Goal: Obtain resource: Download file/media

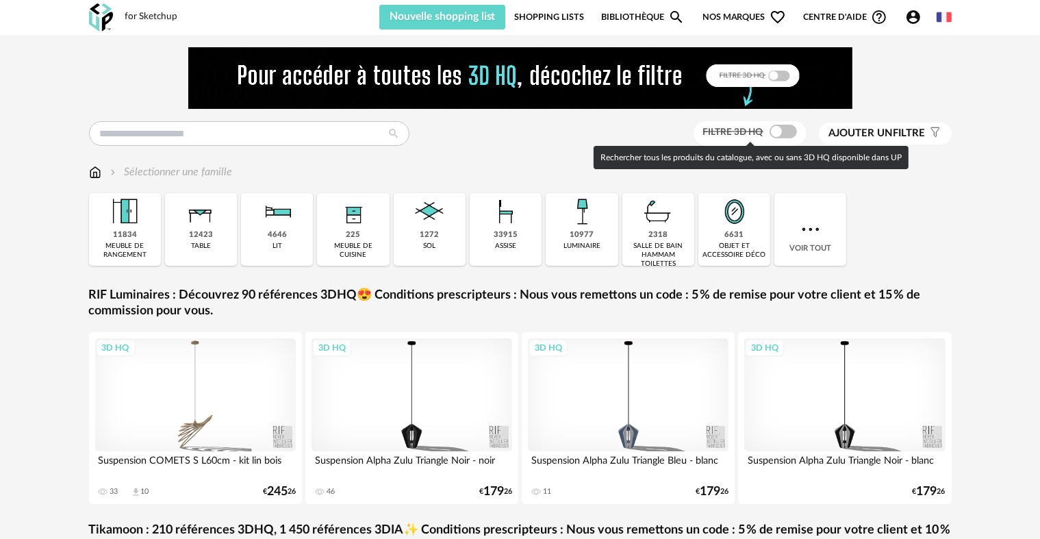
click at [786, 131] on span at bounding box center [783, 132] width 27 height 14
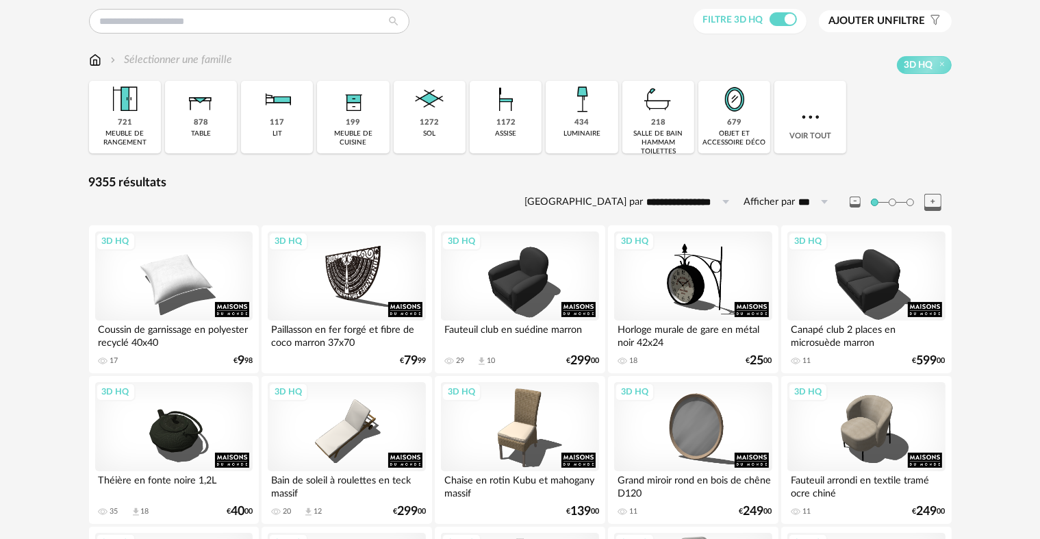
scroll to position [137, 0]
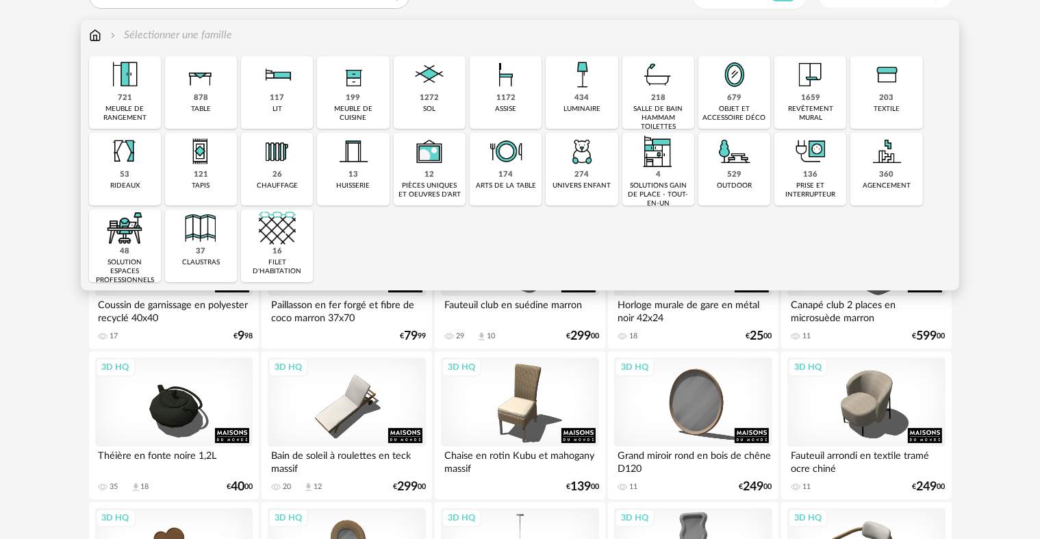
click at [492, 102] on div "1172 assise" at bounding box center [506, 92] width 72 height 73
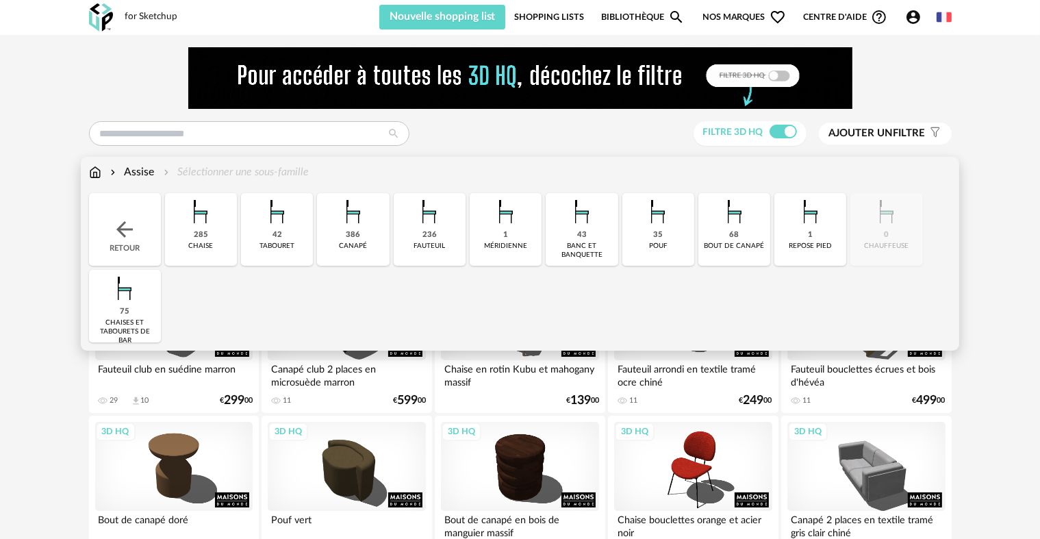
click at [208, 238] on div "285 [GEOGRAPHIC_DATA]" at bounding box center [201, 229] width 72 height 73
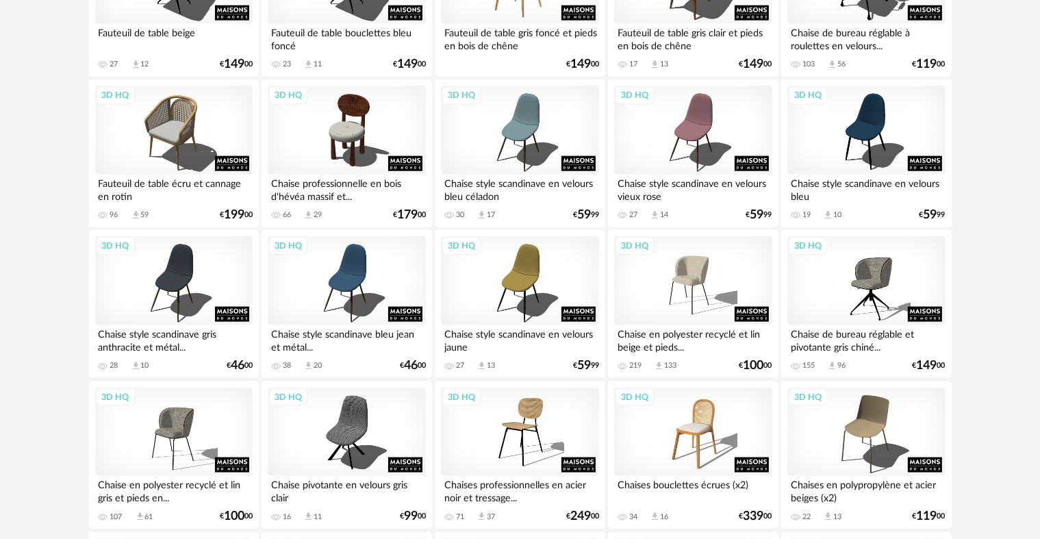
scroll to position [1917, 0]
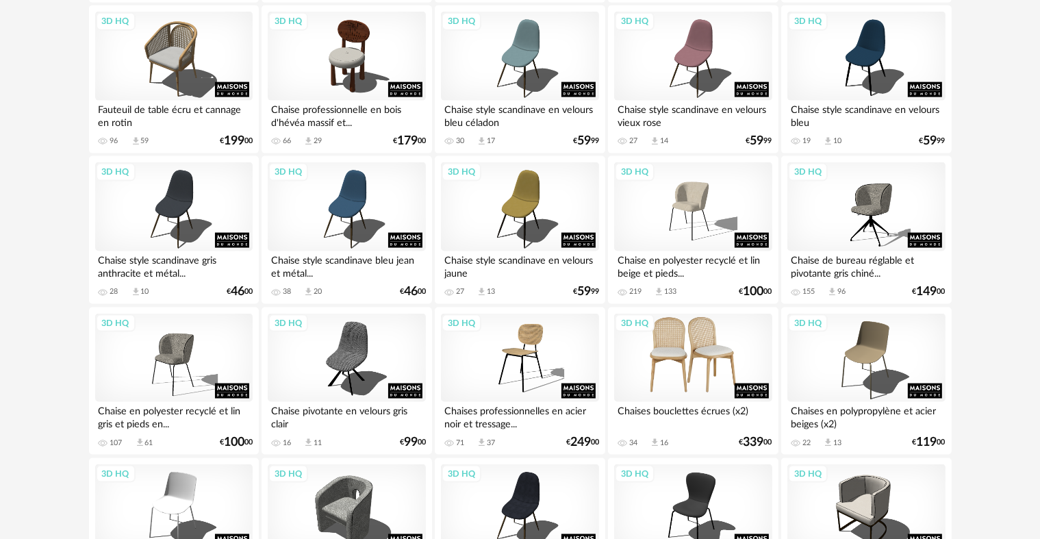
click at [715, 354] on div "3D HQ" at bounding box center [692, 358] width 157 height 89
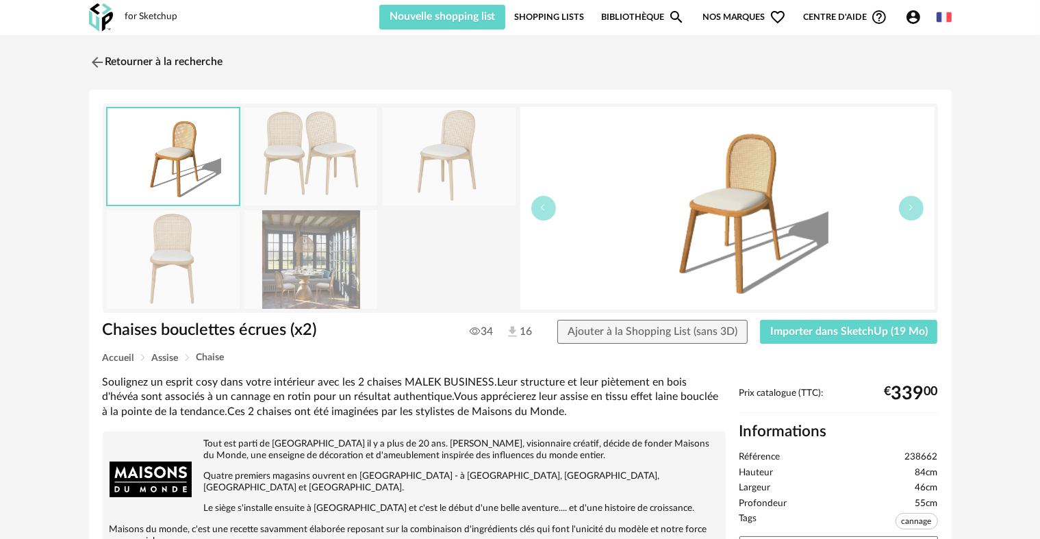
click at [309, 275] on img at bounding box center [310, 259] width 133 height 98
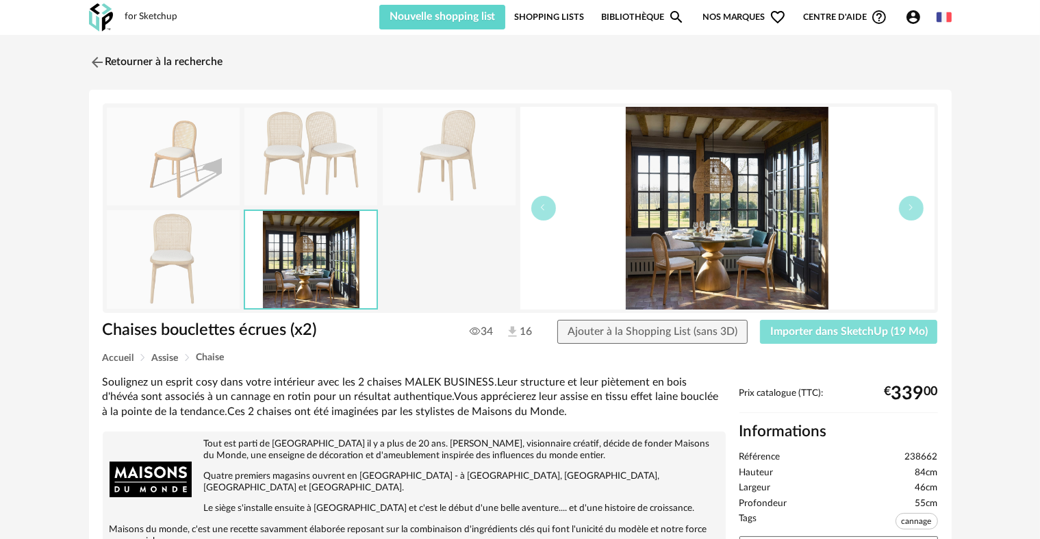
click at [830, 335] on span "Importer dans SketchUp (19 Mo)" at bounding box center [848, 331] width 157 height 11
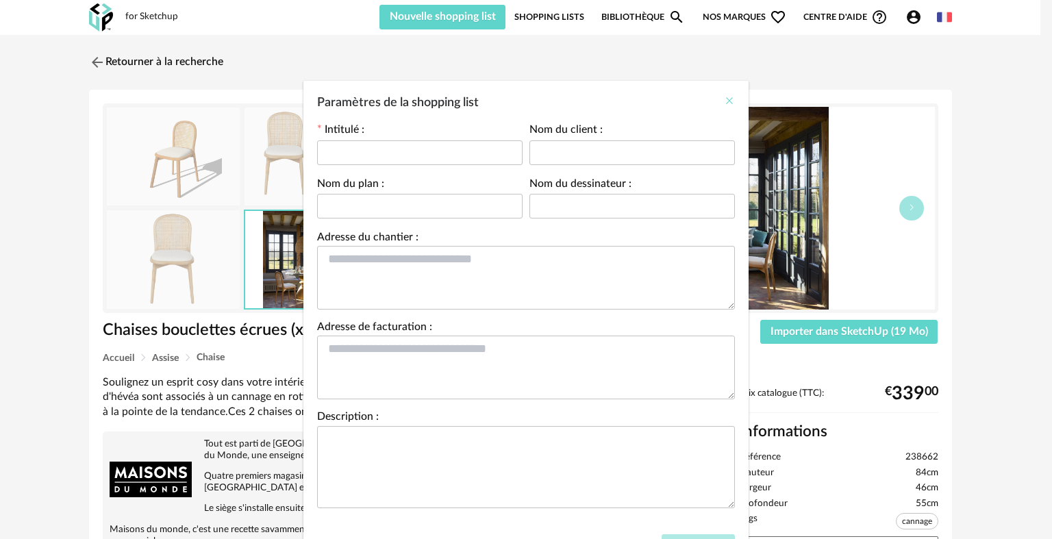
click at [725, 101] on icon "Close" at bounding box center [729, 100] width 11 height 11
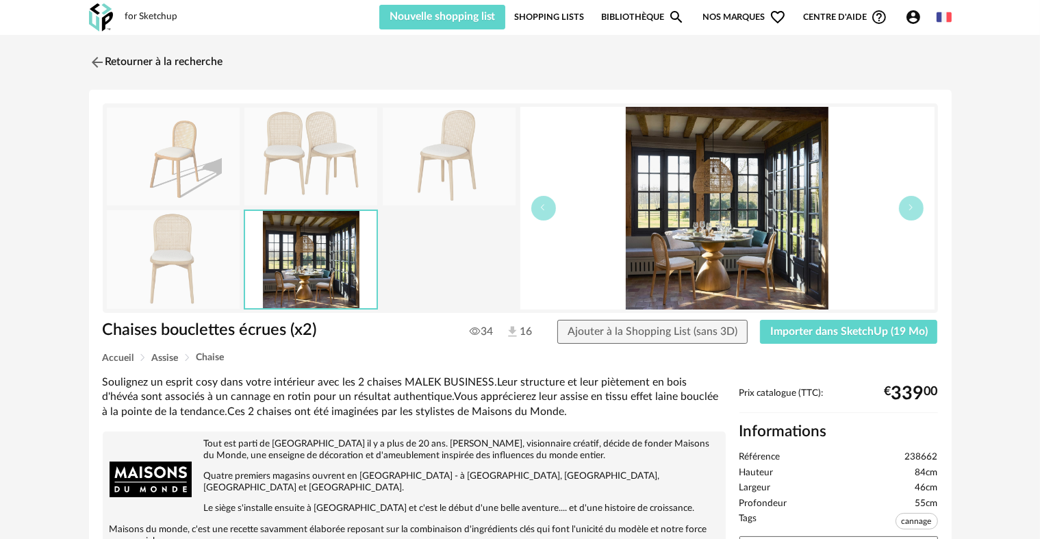
click at [574, 12] on link "Shopping Lists" at bounding box center [549, 17] width 70 height 25
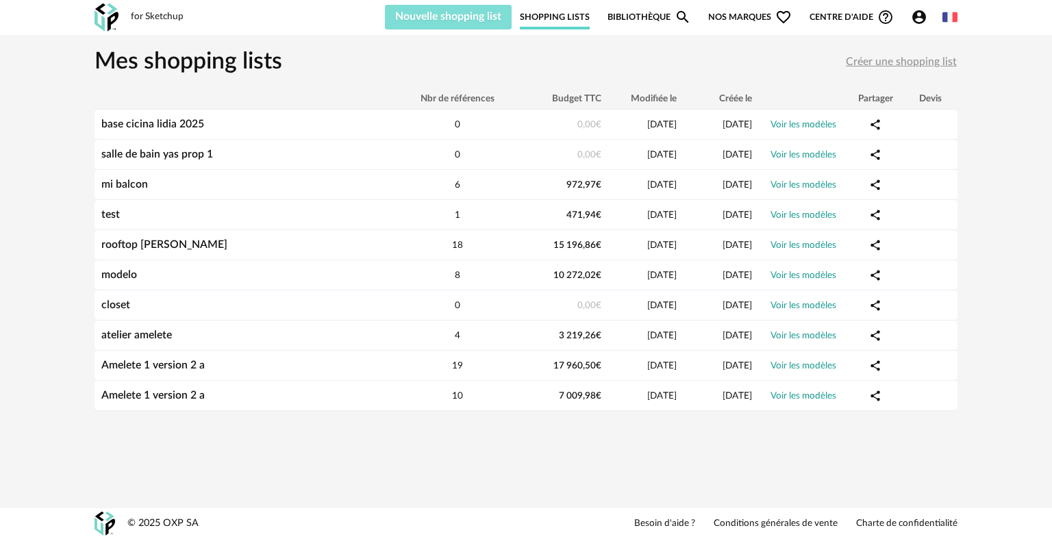
click at [449, 18] on span "Nouvelle shopping list" at bounding box center [448, 16] width 106 height 11
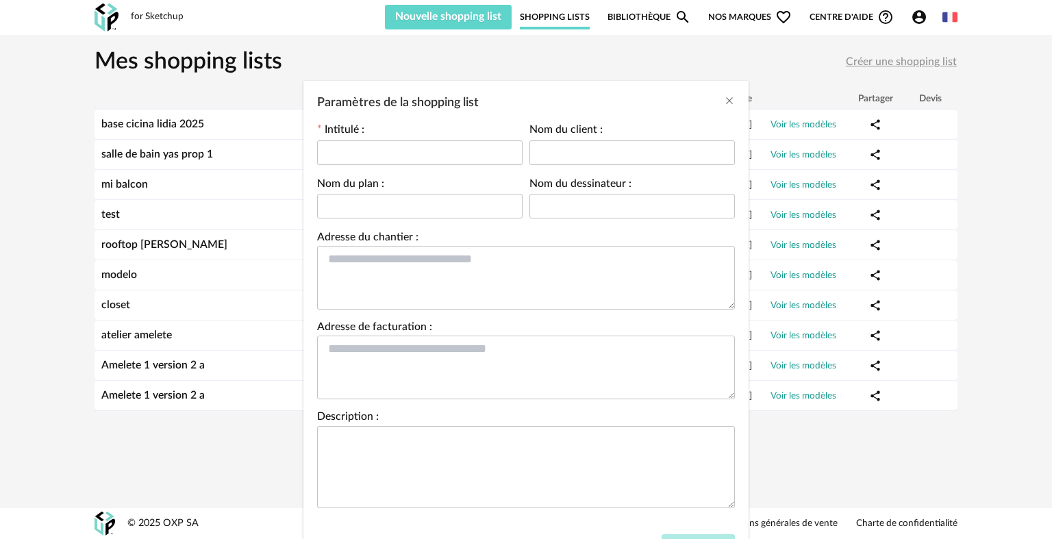
click at [815, 66] on div "Paramètres de la shopping list Intitulé : Nom du client : Nom du plan : Nom du …" at bounding box center [526, 269] width 1052 height 539
click at [142, 16] on div "Paramètres de la shopping list Intitulé : Nom du client : Nom du plan : Nom du …" at bounding box center [526, 269] width 1052 height 539
click at [724, 100] on icon "Close" at bounding box center [729, 100] width 11 height 11
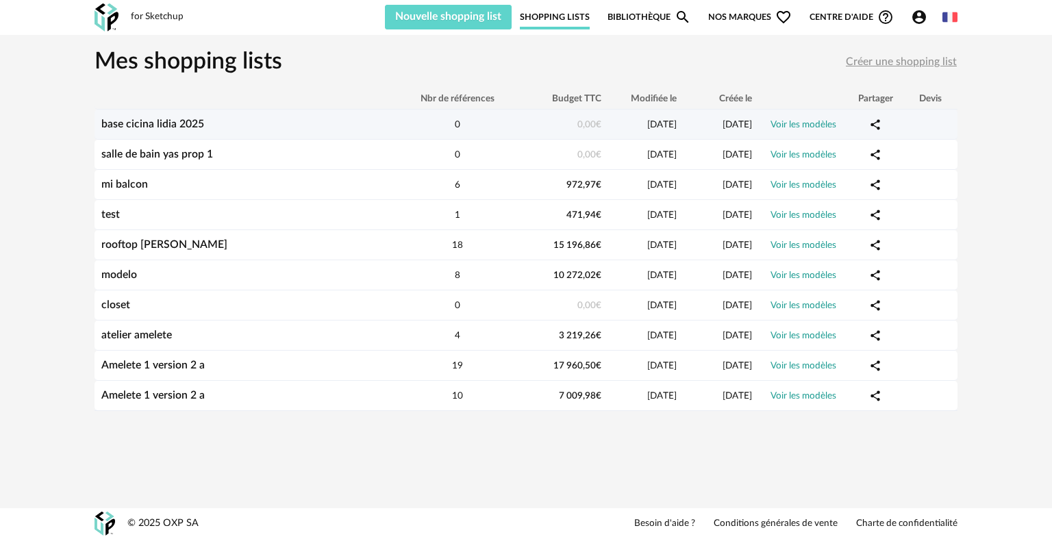
click at [186, 124] on link "base cicina lidia 2025" at bounding box center [152, 123] width 103 height 11
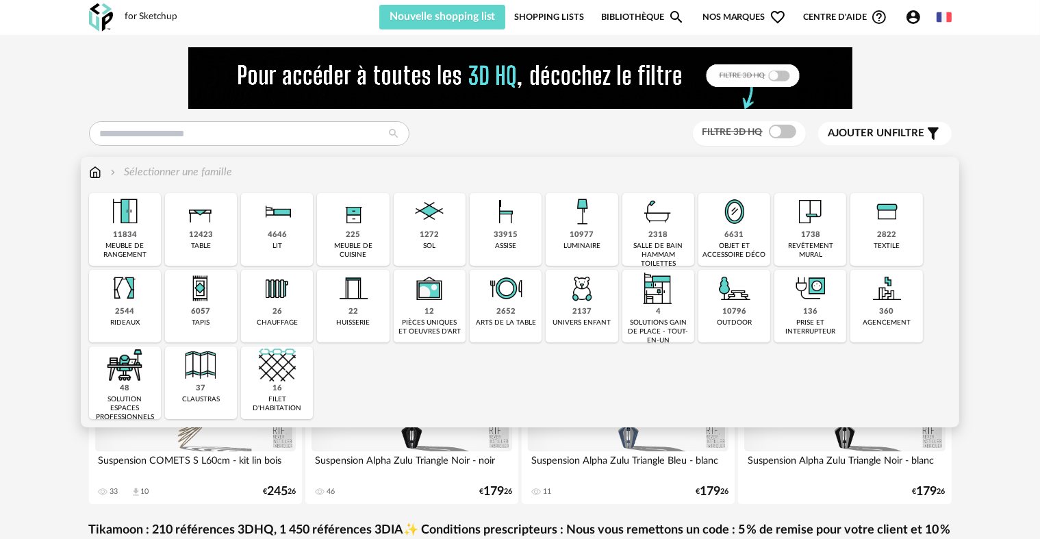
click at [509, 240] on div "33915" at bounding box center [506, 235] width 24 height 10
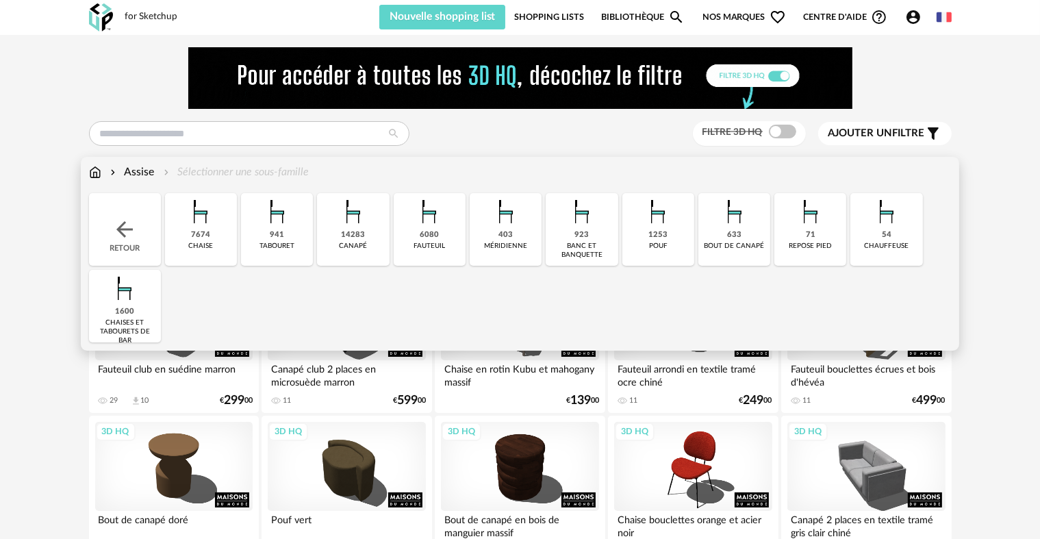
click at [284, 246] on div "tabouret" at bounding box center [276, 246] width 35 height 9
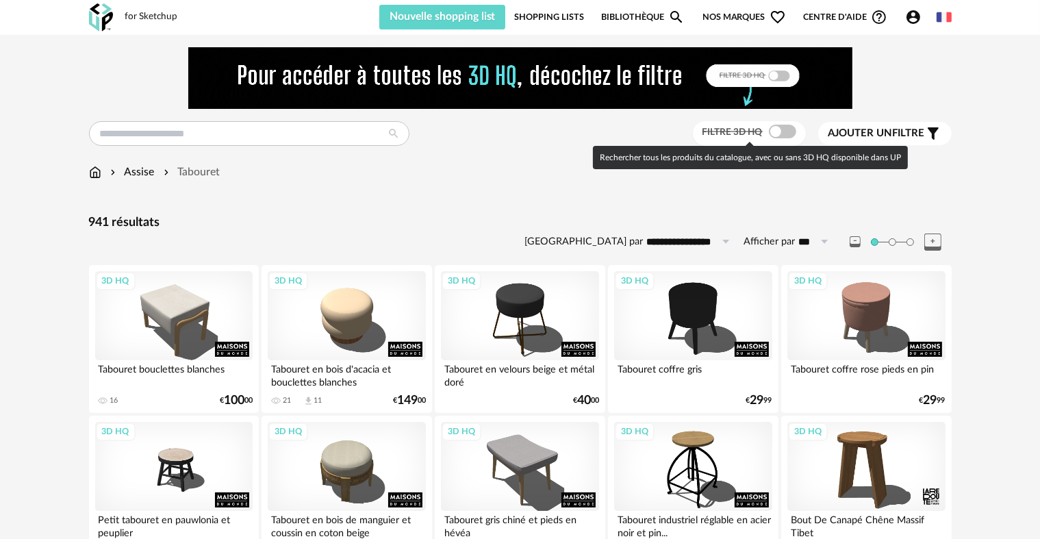
click at [784, 132] on span at bounding box center [782, 132] width 27 height 14
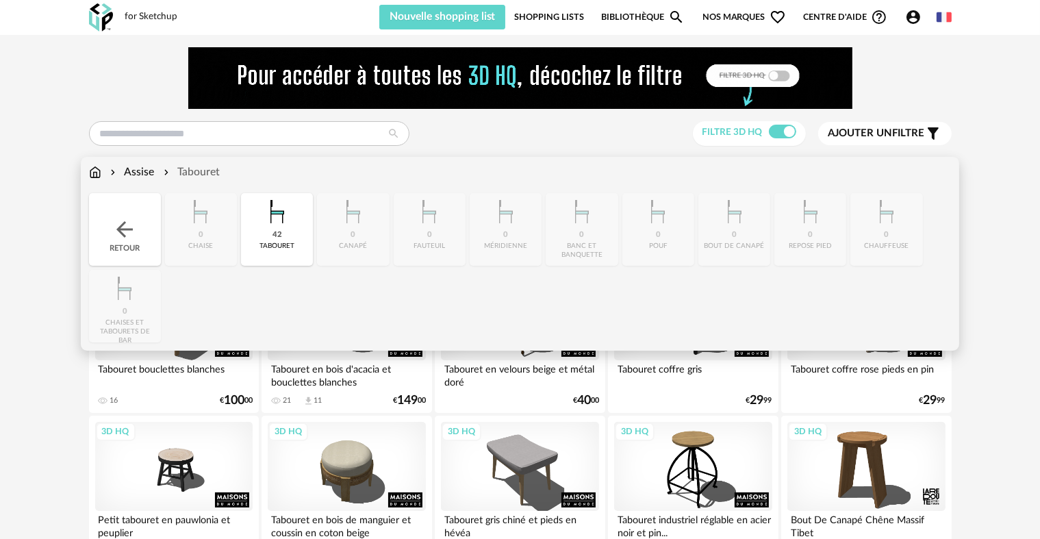
click at [184, 232] on div "Close icon Retour 0 [GEOGRAPHIC_DATA] 42 tabouret 0 [GEOGRAPHIC_DATA] 0 [GEOGRA…" at bounding box center [520, 267] width 863 height 149
click at [118, 242] on div "Retour" at bounding box center [125, 229] width 72 height 73
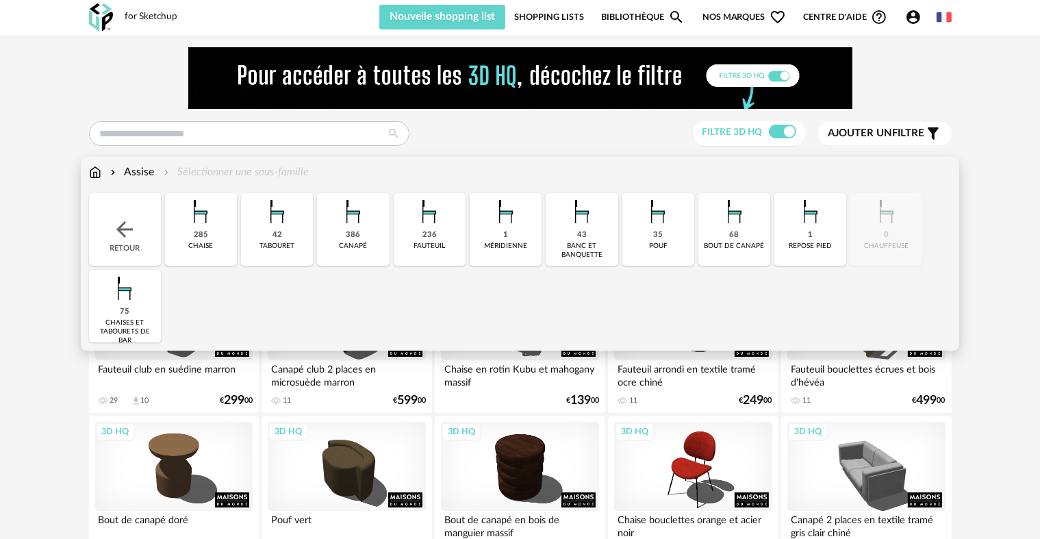
click at [600, 252] on div "banc et banquette" at bounding box center [582, 251] width 64 height 18
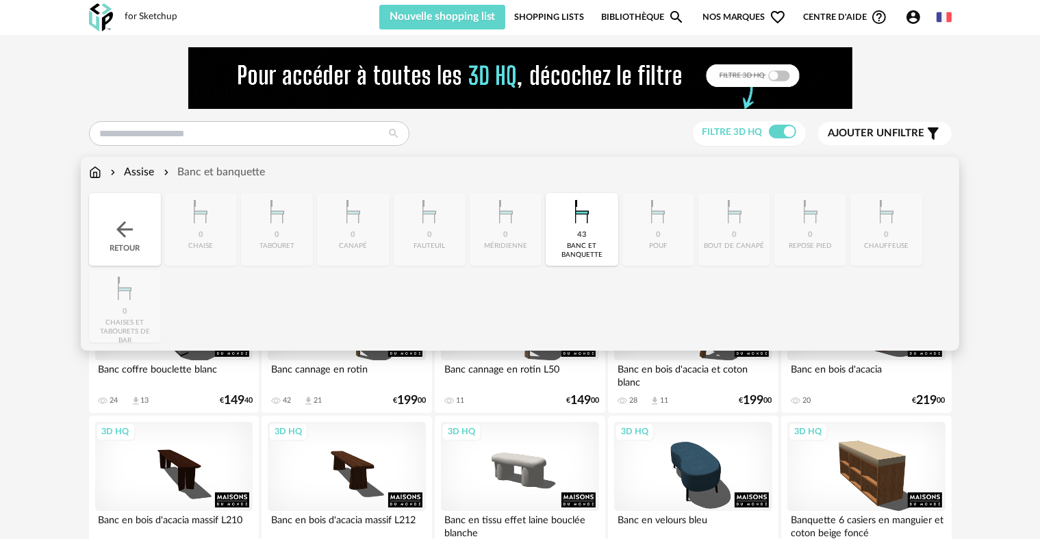
click at [134, 170] on div "Assise" at bounding box center [130, 172] width 47 height 16
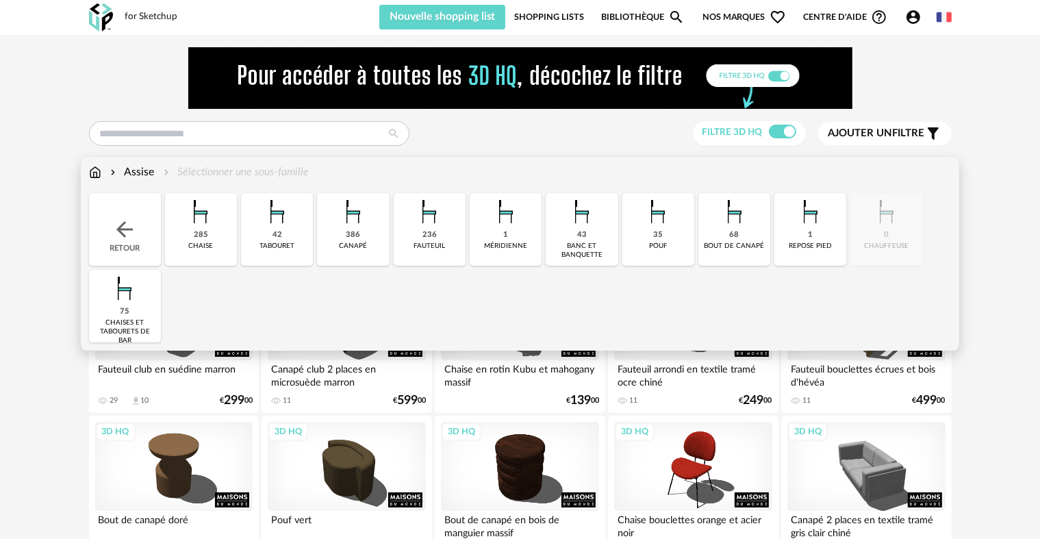
click at [218, 234] on div "285 [GEOGRAPHIC_DATA]" at bounding box center [201, 229] width 72 height 73
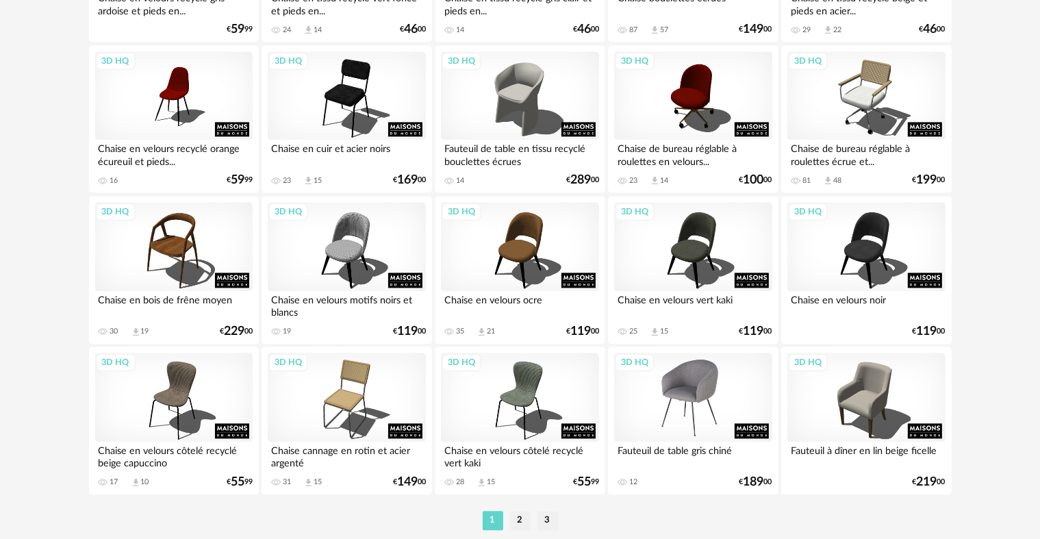
scroll to position [2807, 0]
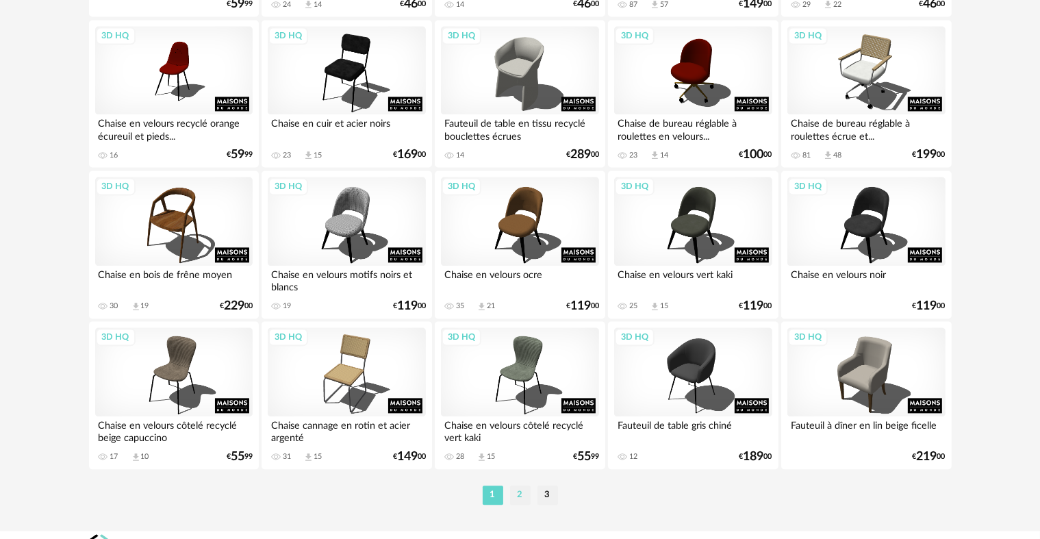
click at [523, 495] on li "2" at bounding box center [520, 494] width 21 height 19
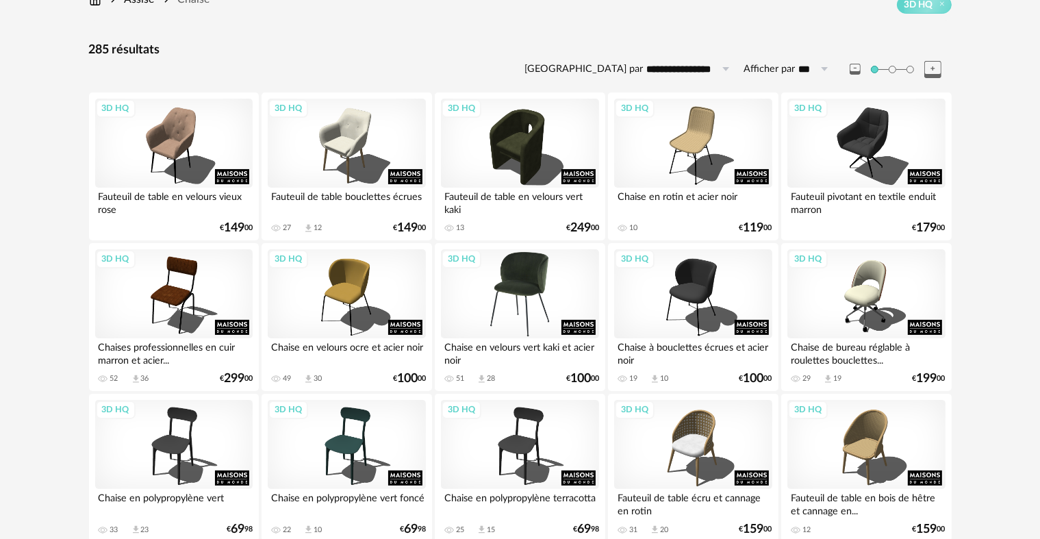
scroll to position [205, 0]
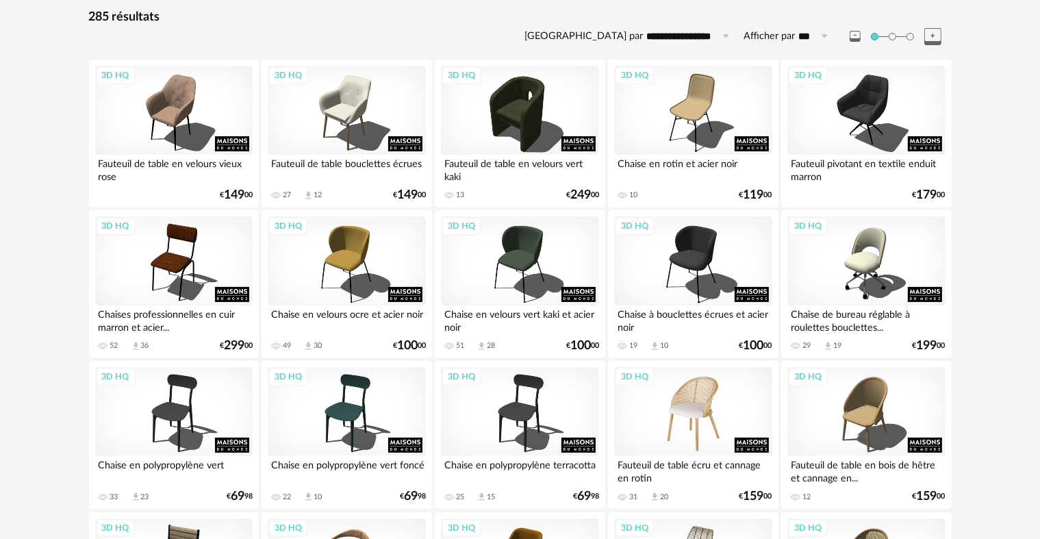
click at [701, 405] on div "3D HQ" at bounding box center [692, 411] width 157 height 89
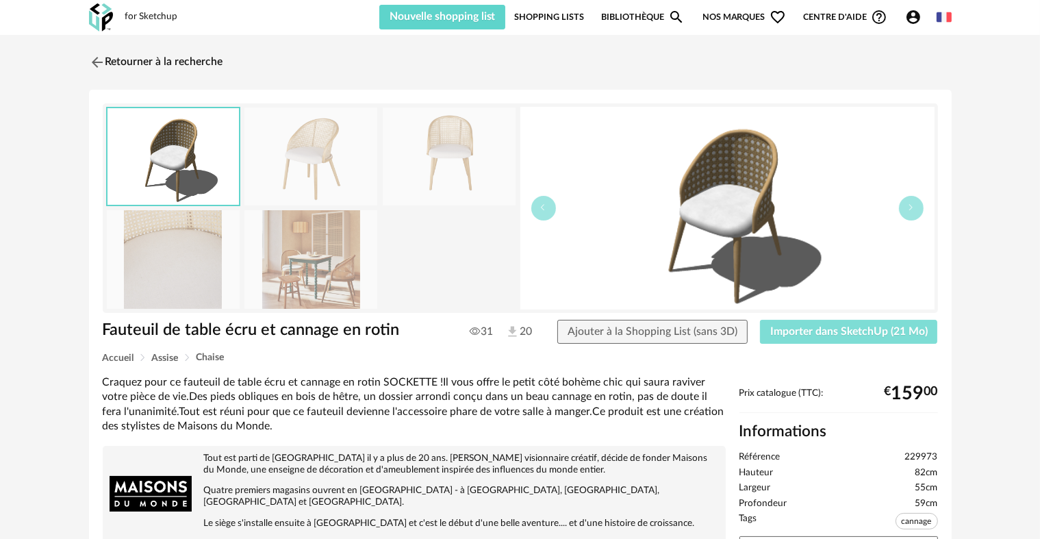
click at [841, 333] on span "Importer dans SketchUp (21 Mo)" at bounding box center [848, 331] width 157 height 11
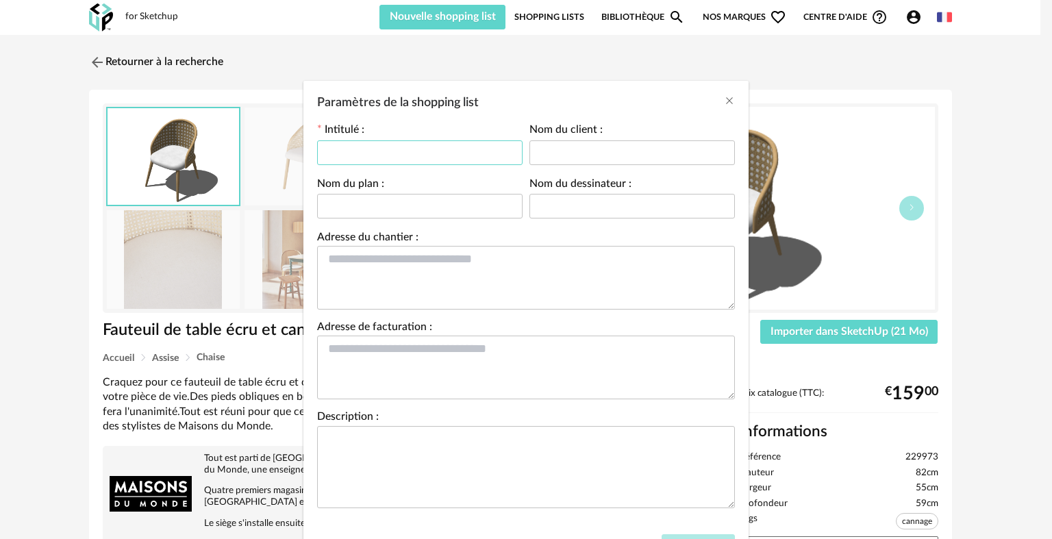
click at [388, 152] on input "Paramètres de la shopping list" at bounding box center [419, 152] width 205 height 25
type input "**"
click at [383, 204] on input "Paramètres de la shopping list" at bounding box center [419, 206] width 205 height 25
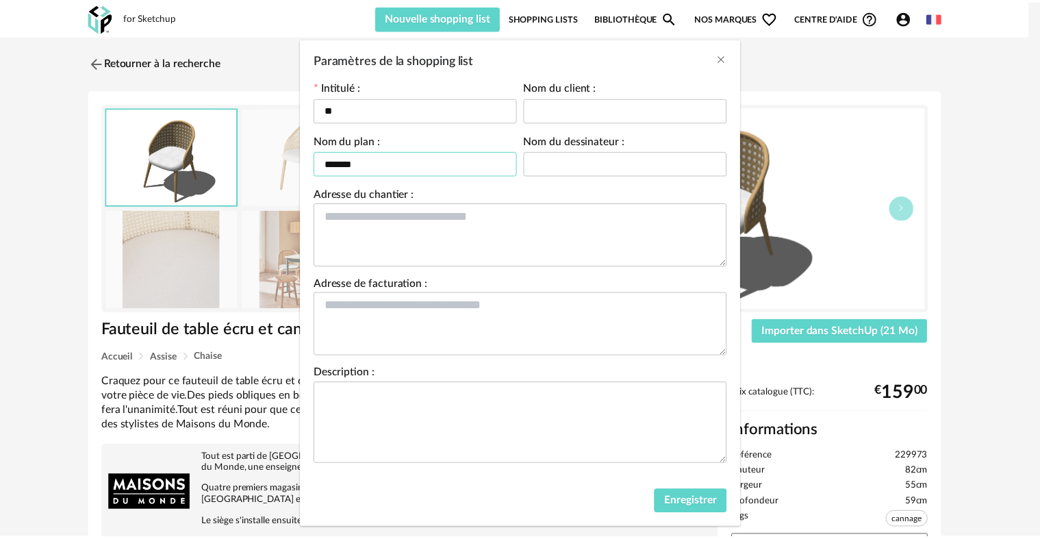
scroll to position [66, 0]
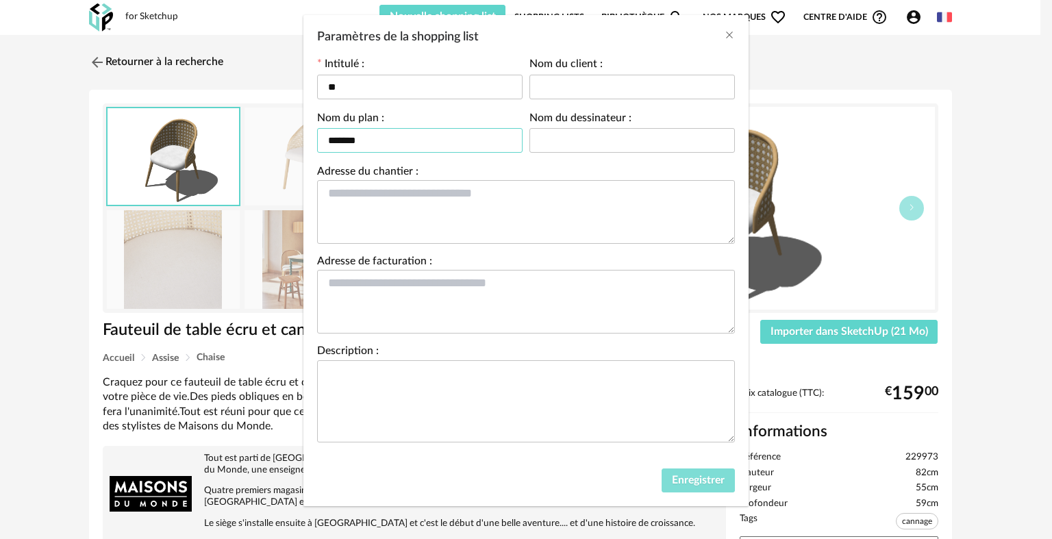
type input "*******"
click at [704, 474] on span "Enregistrer" at bounding box center [698, 479] width 53 height 11
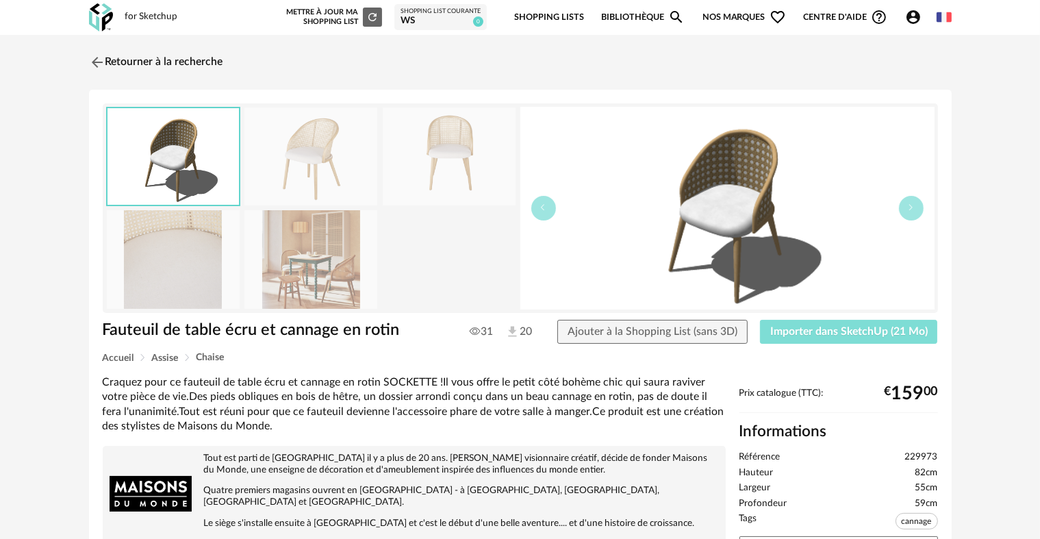
click at [850, 327] on span "Importer dans SketchUp (21 Mo)" at bounding box center [848, 331] width 157 height 11
click at [96, 62] on img at bounding box center [96, 62] width 20 height 20
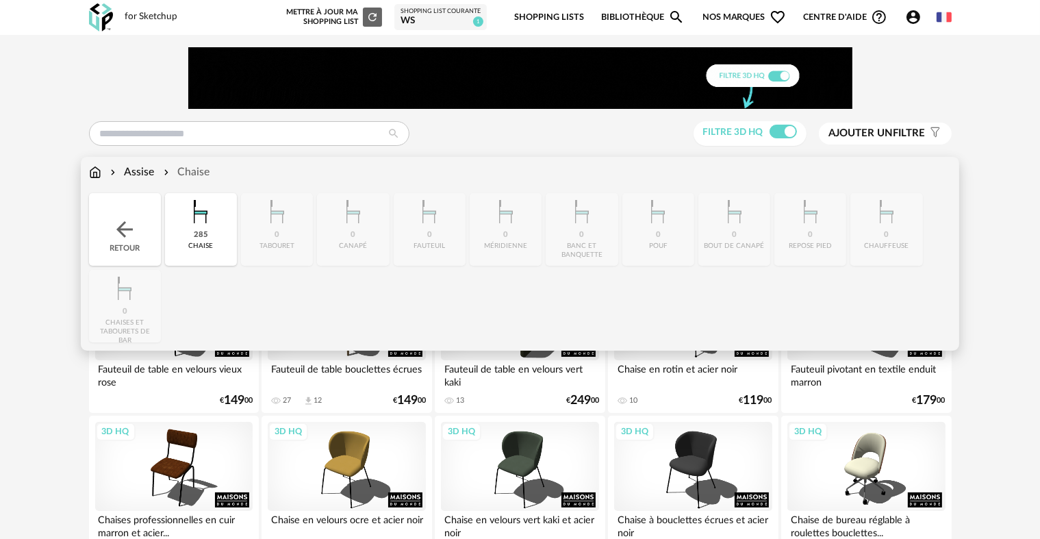
click at [137, 169] on div "Assise" at bounding box center [130, 172] width 47 height 16
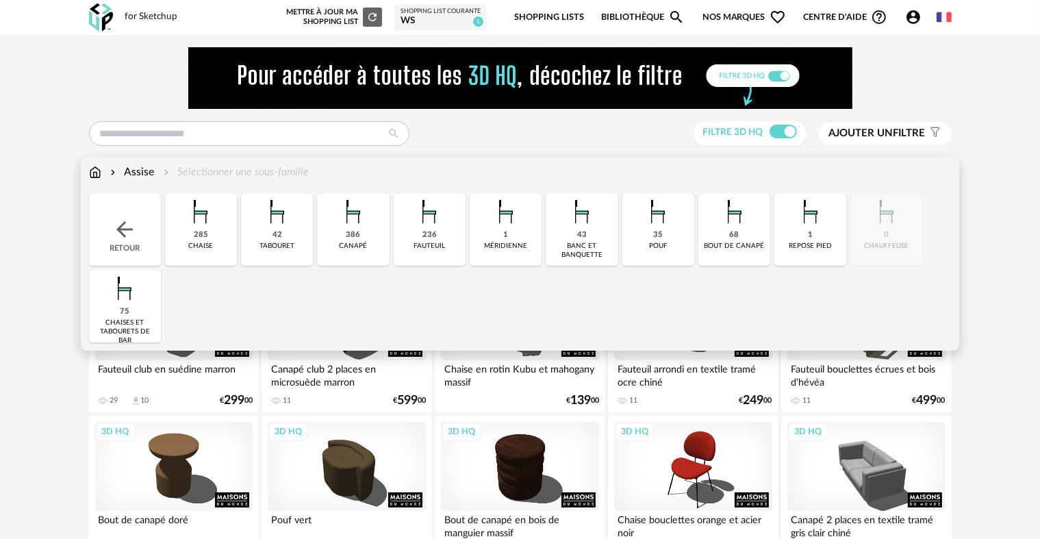
click at [429, 240] on div "236" at bounding box center [429, 235] width 14 height 10
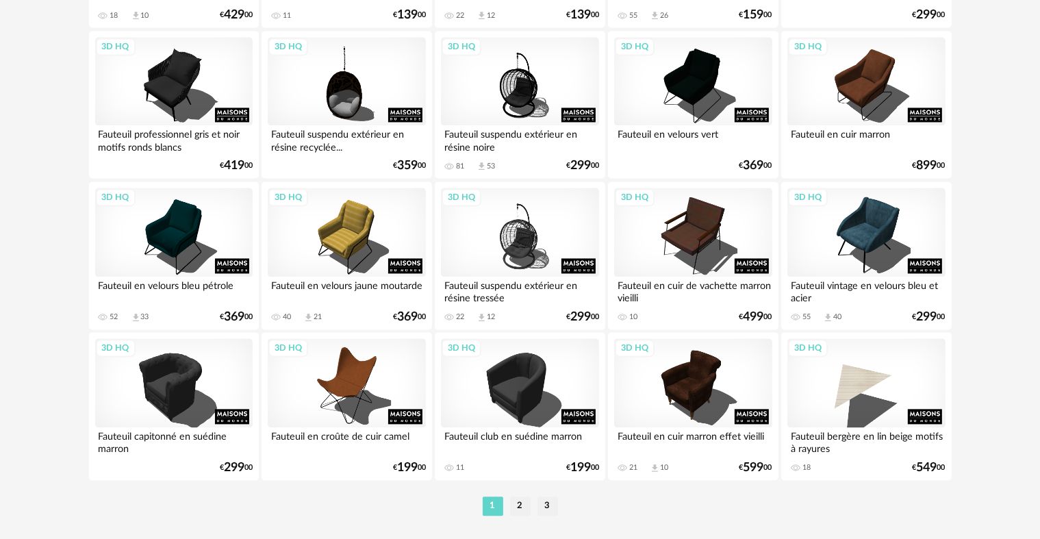
scroll to position [2807, 0]
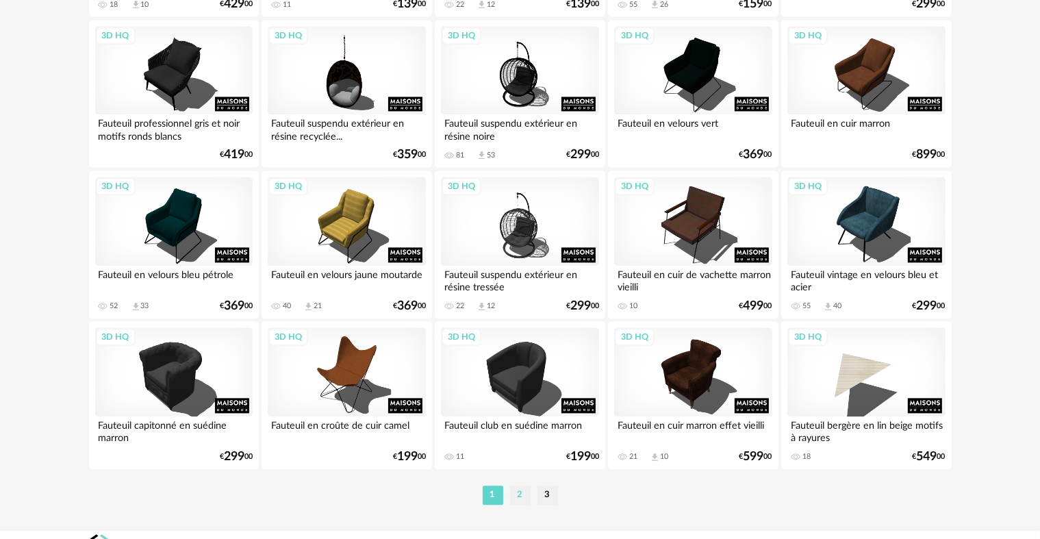
click at [522, 493] on li "2" at bounding box center [520, 494] width 21 height 19
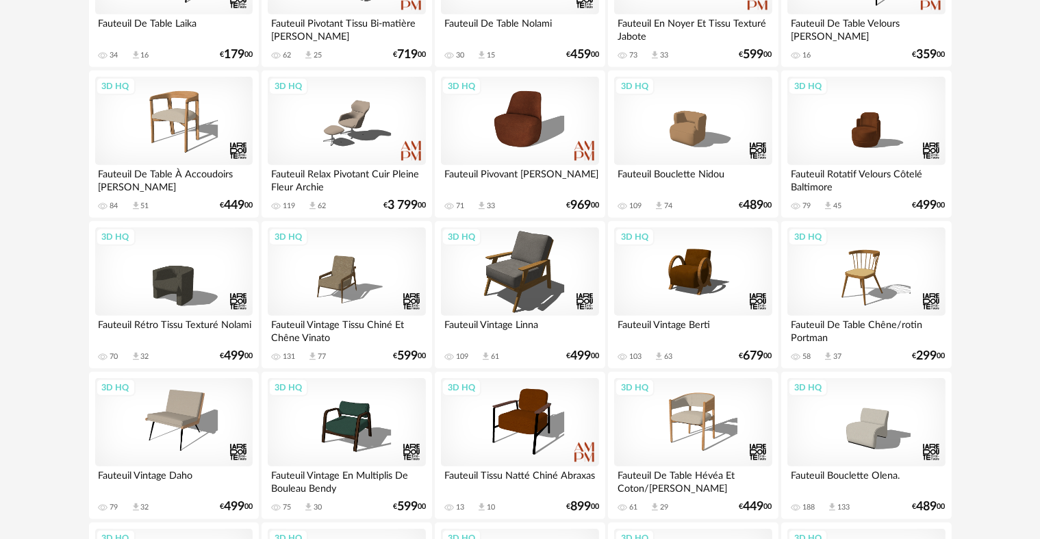
scroll to position [822, 0]
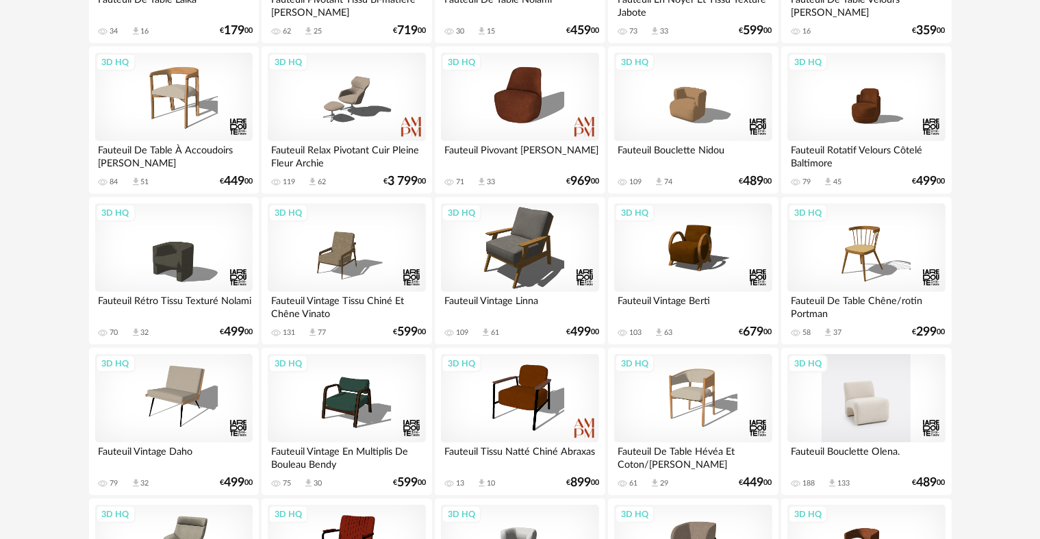
click at [876, 398] on div "3D HQ" at bounding box center [865, 398] width 157 height 89
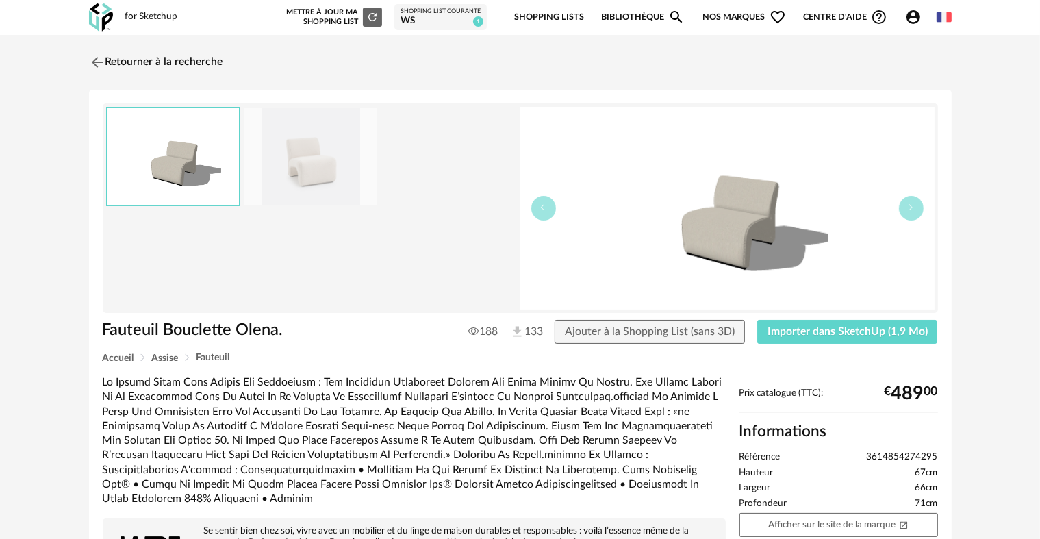
scroll to position [68, 0]
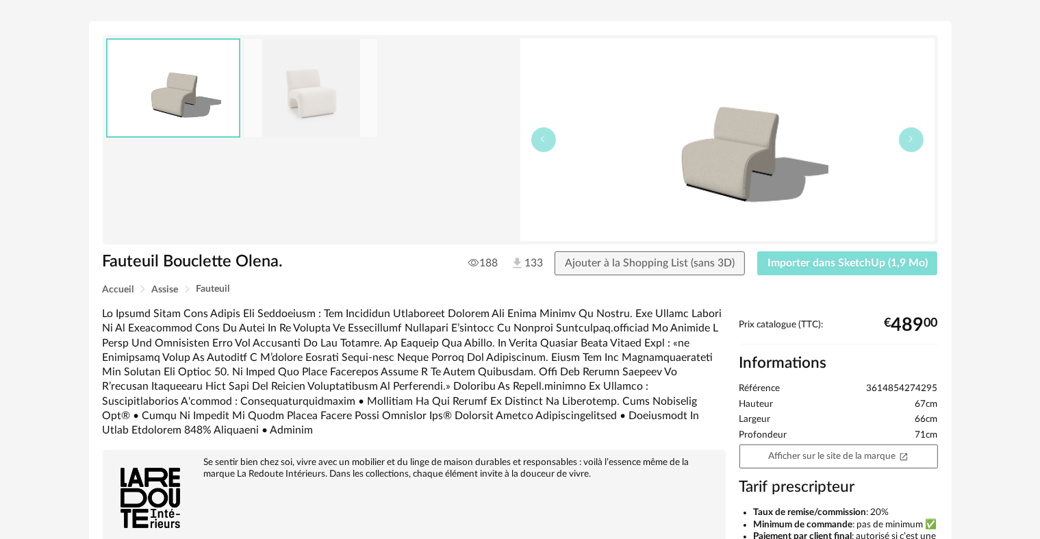
click at [838, 260] on span "Importer dans SketchUp (1,9 Mo)" at bounding box center [847, 262] width 160 height 11
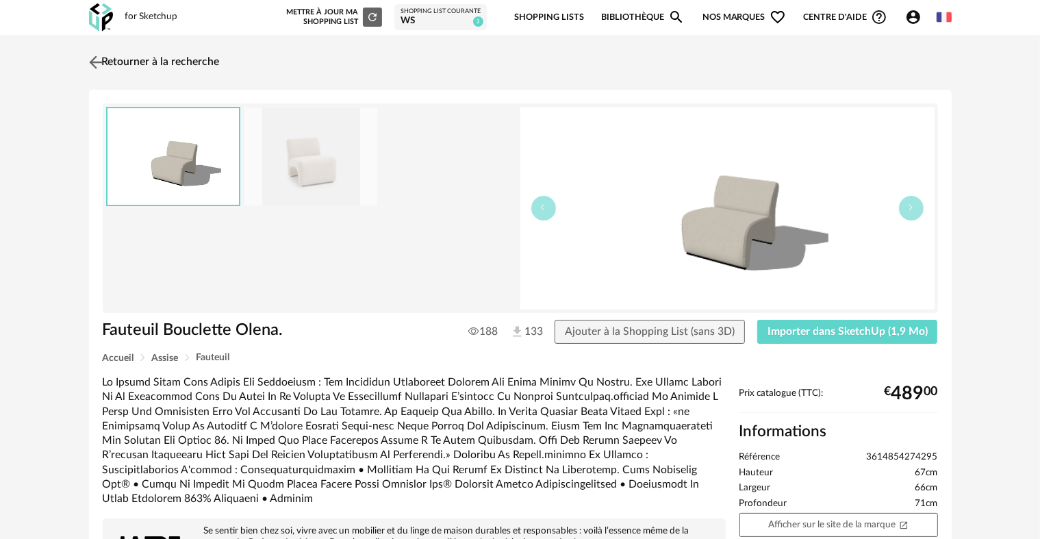
click at [103, 57] on img at bounding box center [96, 62] width 20 height 20
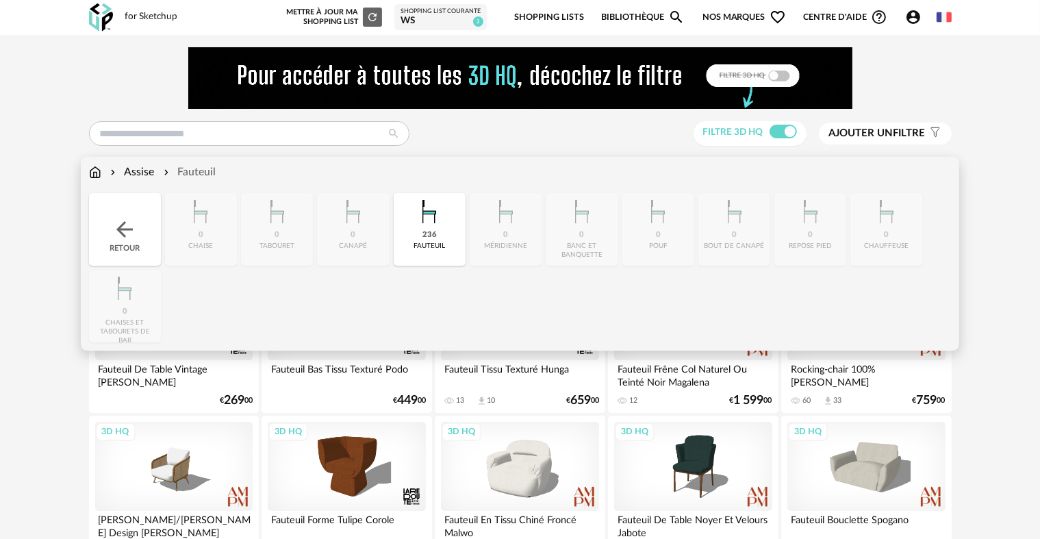
click at [152, 170] on div "Assise" at bounding box center [130, 172] width 47 height 16
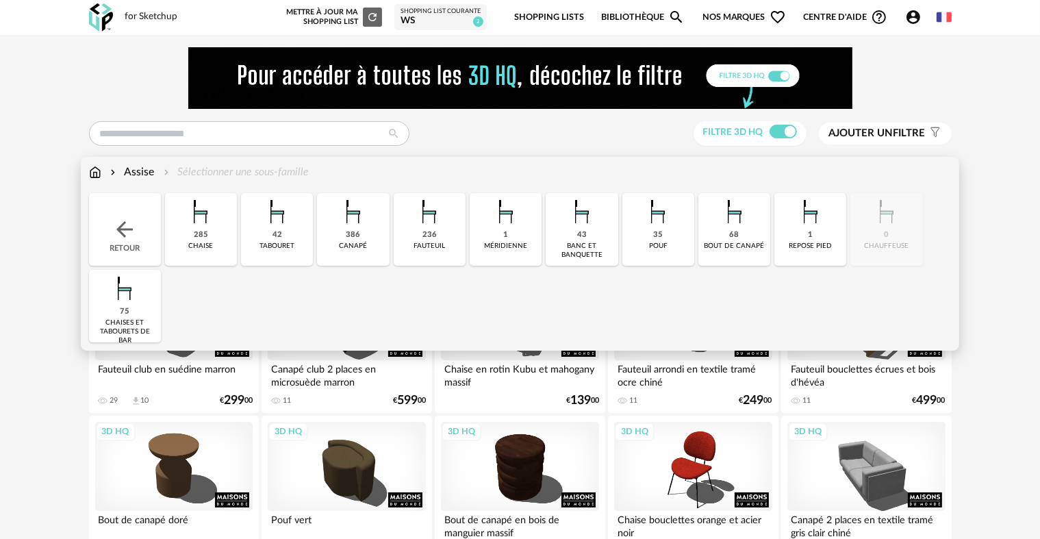
click at [657, 222] on img at bounding box center [657, 211] width 37 height 37
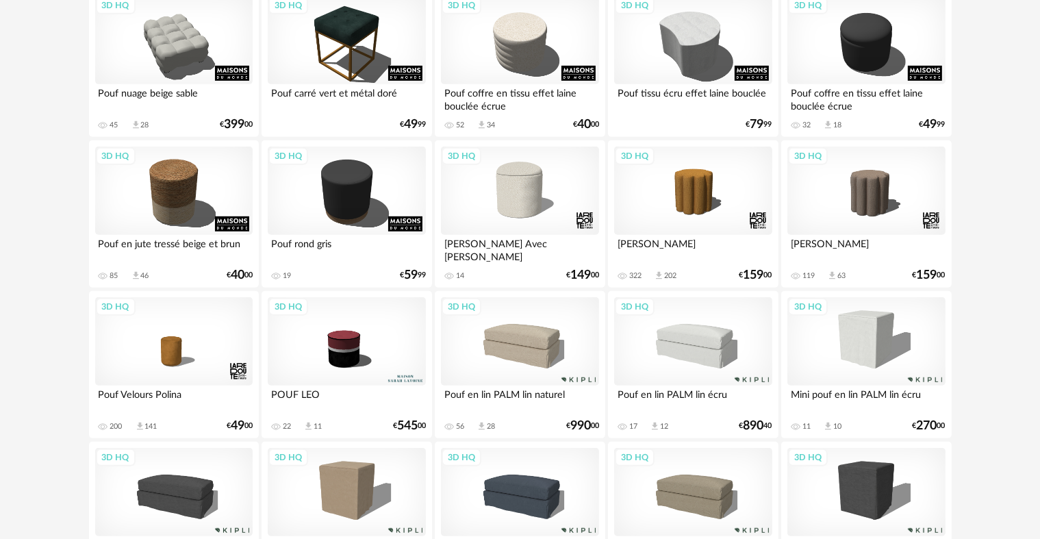
scroll to position [562, 0]
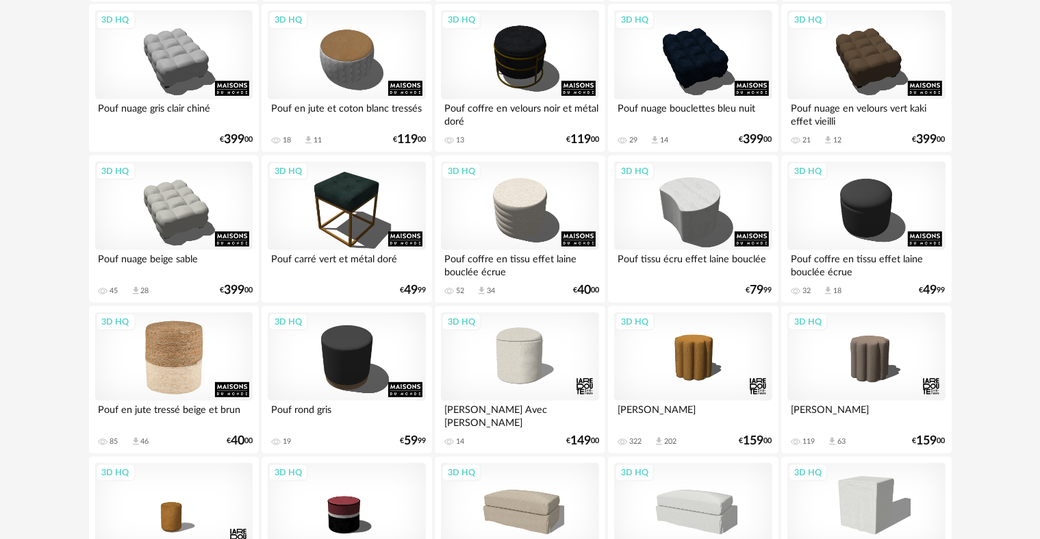
click at [160, 355] on div "3D HQ" at bounding box center [173, 356] width 157 height 89
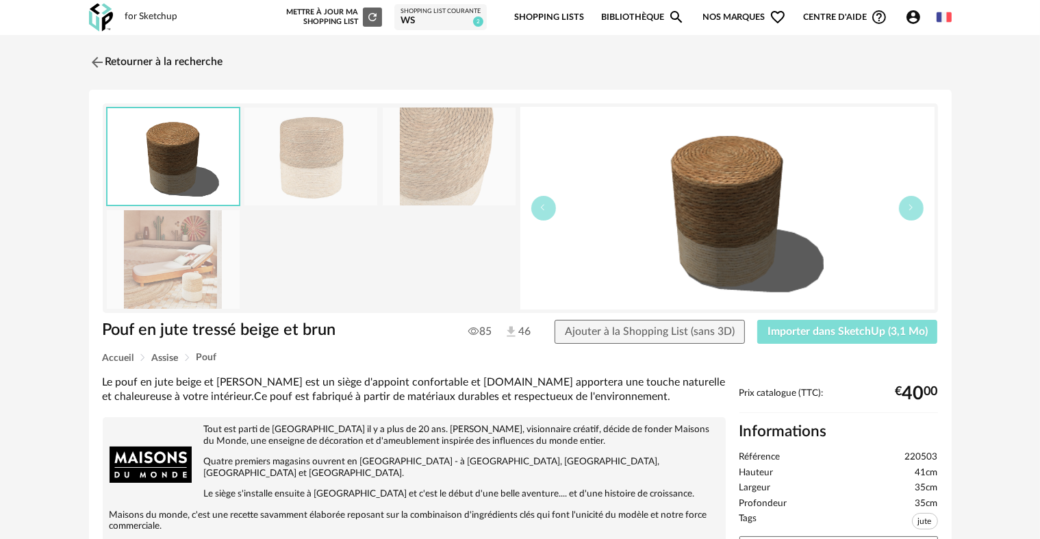
click at [843, 329] on span "Importer dans SketchUp (3,1 Mo)" at bounding box center [847, 331] width 160 height 11
